Goal: Entertainment & Leisure: Consume media (video, audio)

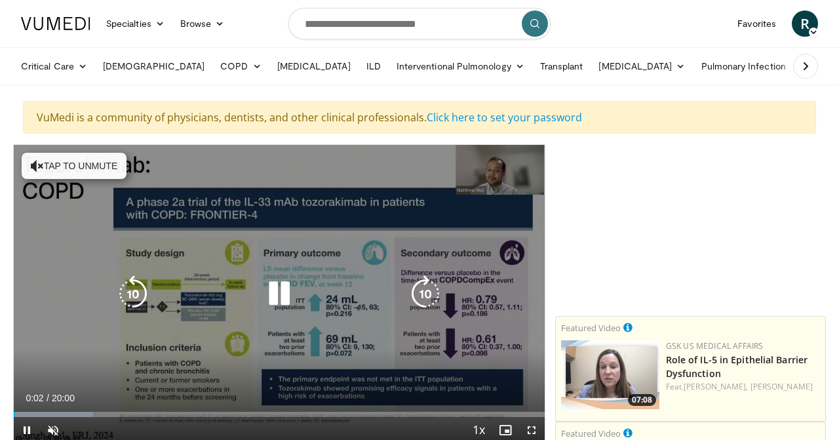
click at [39, 165] on icon "Video Player" at bounding box center [37, 165] width 13 height 13
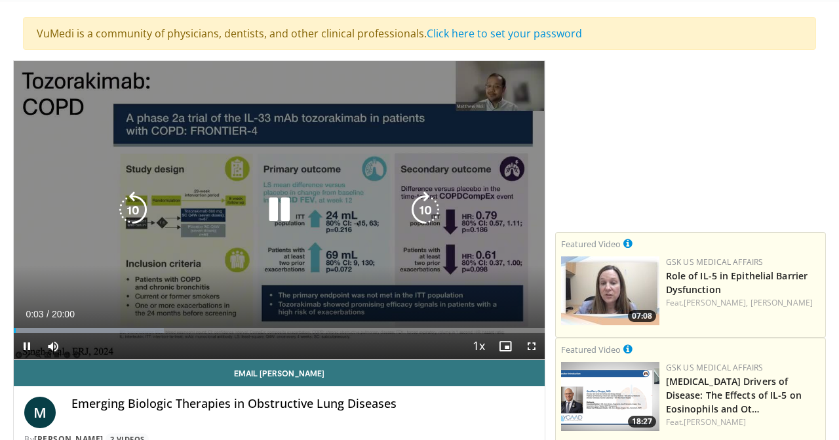
scroll to position [97, 0]
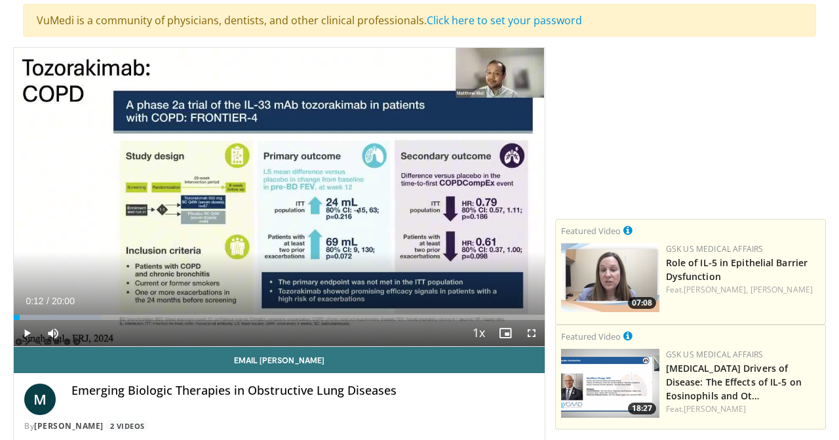
click at [25, 329] on span "Video Player" at bounding box center [27, 333] width 26 height 26
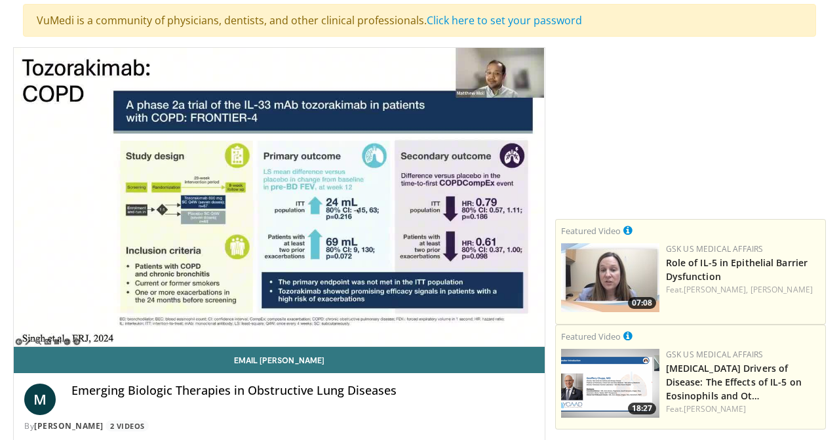
click at [127, 318] on div "10 seconds Tap to unmute" at bounding box center [279, 197] width 531 height 298
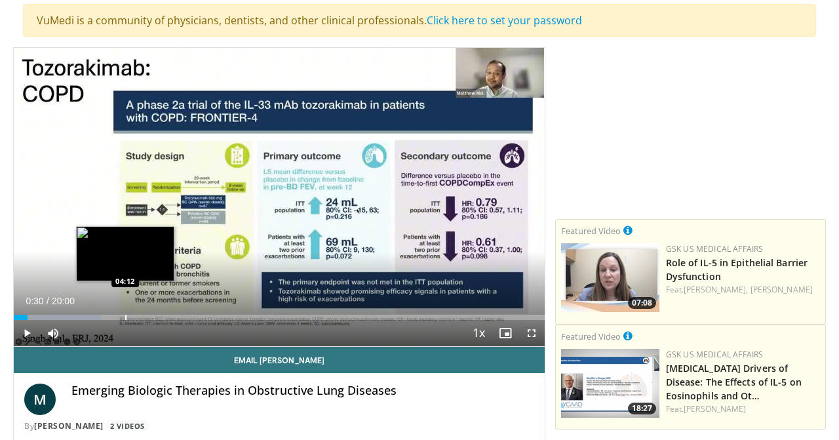
click at [125, 317] on div "Progress Bar" at bounding box center [125, 317] width 1 height 5
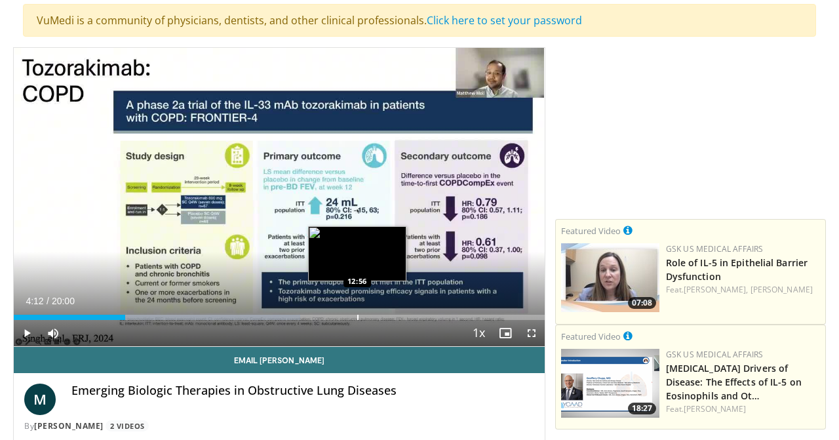
click at [357, 316] on div "Progress Bar" at bounding box center [357, 317] width 1 height 5
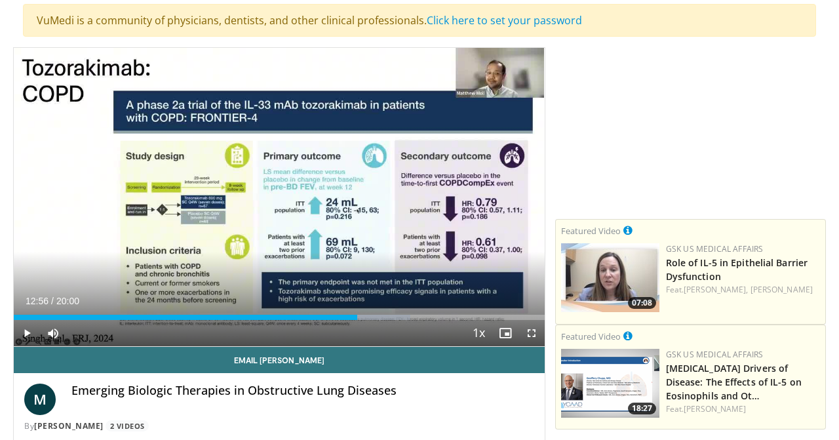
click at [29, 330] on span "Video Player" at bounding box center [27, 333] width 26 height 26
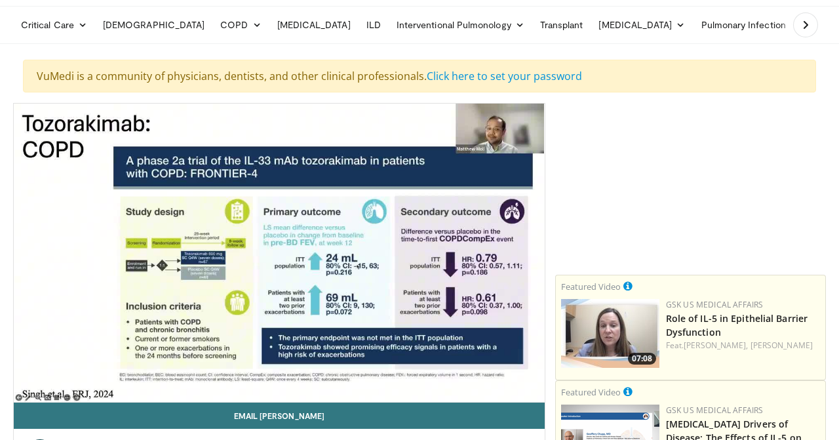
scroll to position [41, 0]
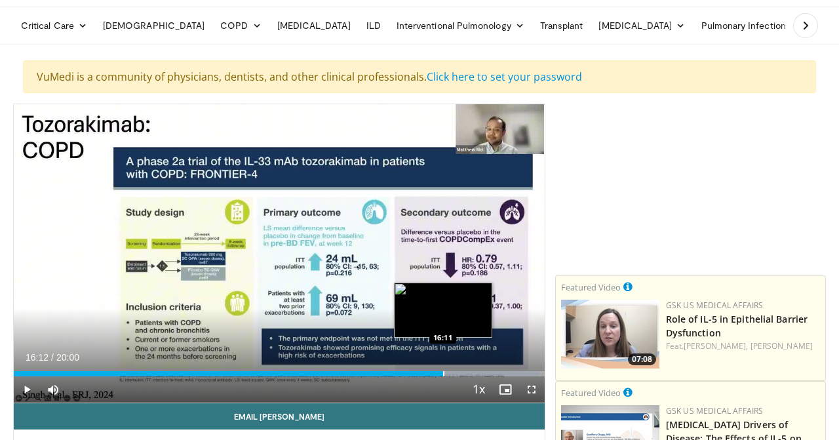
click at [444, 372] on div "Progress Bar" at bounding box center [443, 373] width 1 height 5
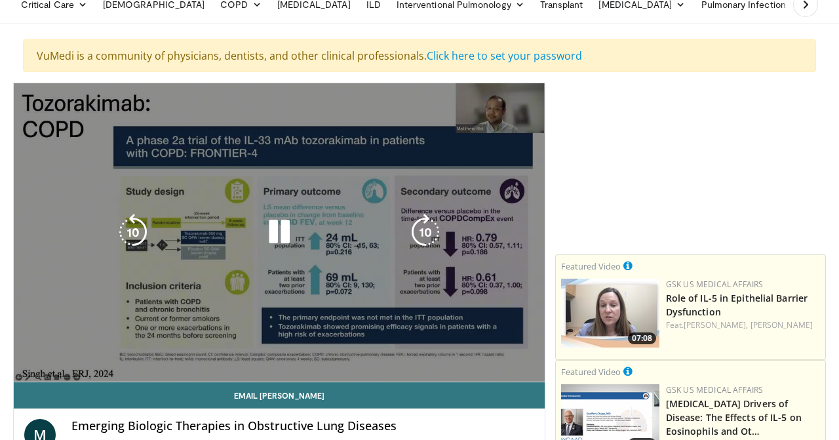
scroll to position [62, 0]
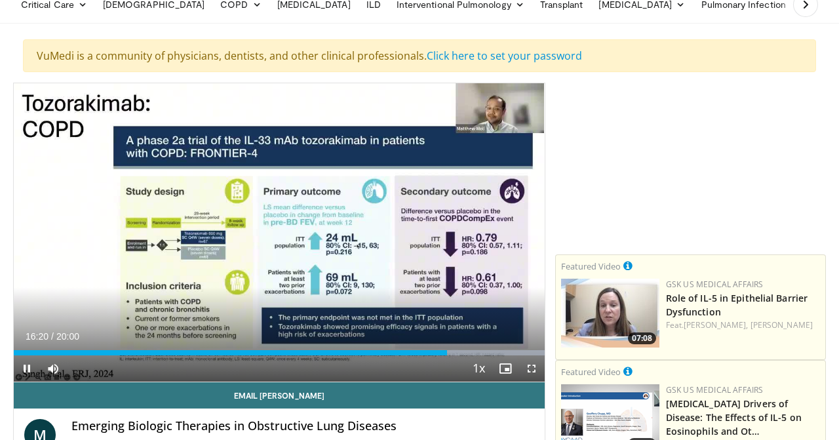
click at [494, 355] on span "Video Player" at bounding box center [505, 368] width 26 height 26
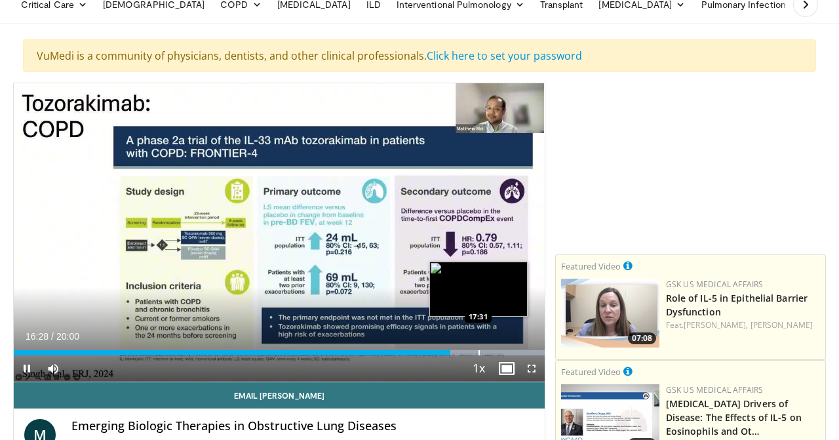
click at [478, 352] on div "Progress Bar" at bounding box center [478, 352] width 1 height 5
click at [504, 351] on div "Progress Bar" at bounding box center [504, 352] width 1 height 5
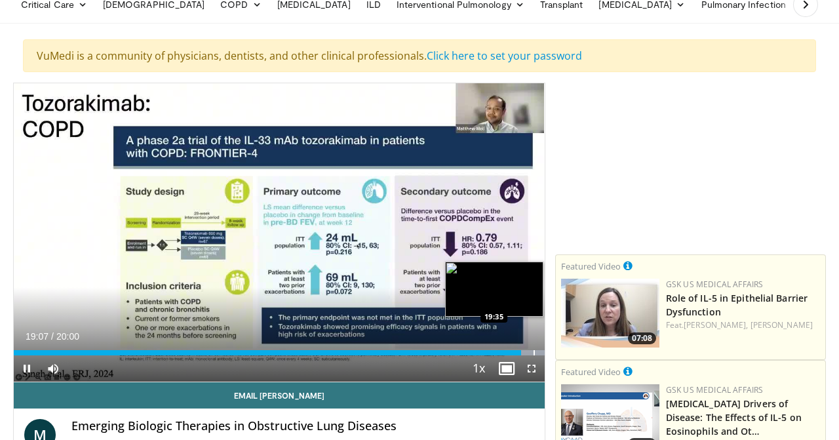
click at [533, 352] on div "Progress Bar" at bounding box center [533, 352] width 1 height 5
